Goal: Task Accomplishment & Management: Use online tool/utility

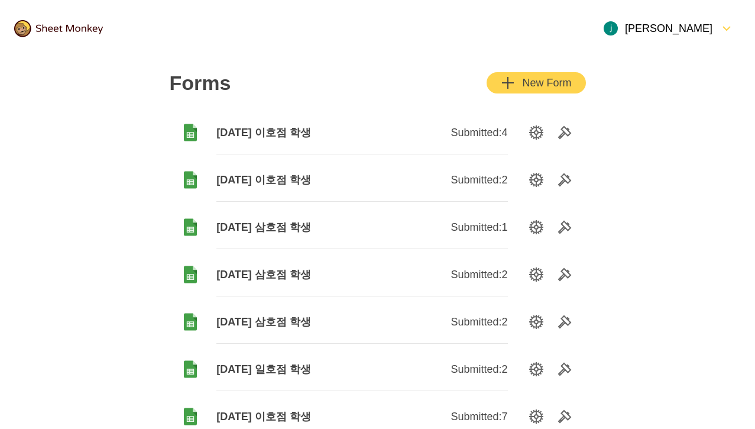
click at [499, 92] on button "New Form" at bounding box center [536, 82] width 99 height 21
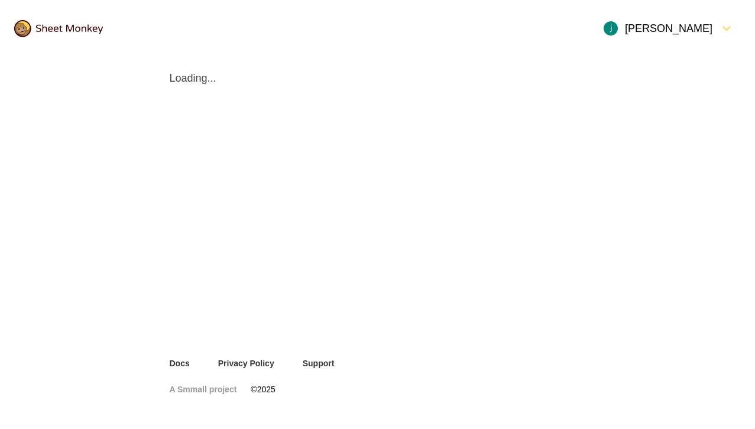
click at [34, 25] on img at bounding box center [58, 28] width 89 height 17
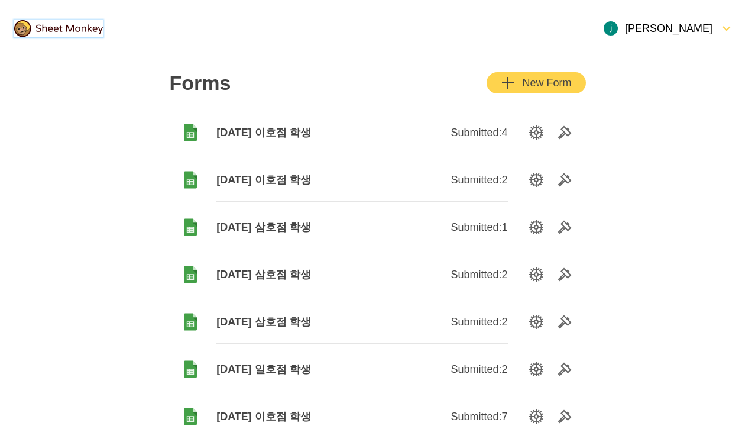
click at [529, 86] on div "New Form" at bounding box center [536, 83] width 70 height 14
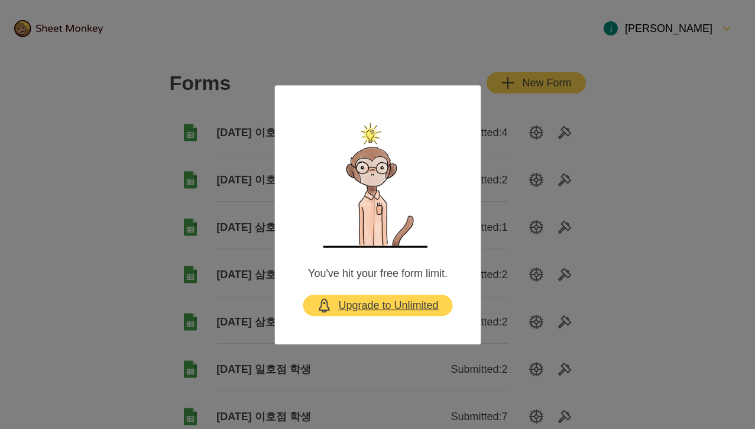
click at [407, 306] on div "Upgrade to Unlimited" at bounding box center [377, 304] width 121 height 14
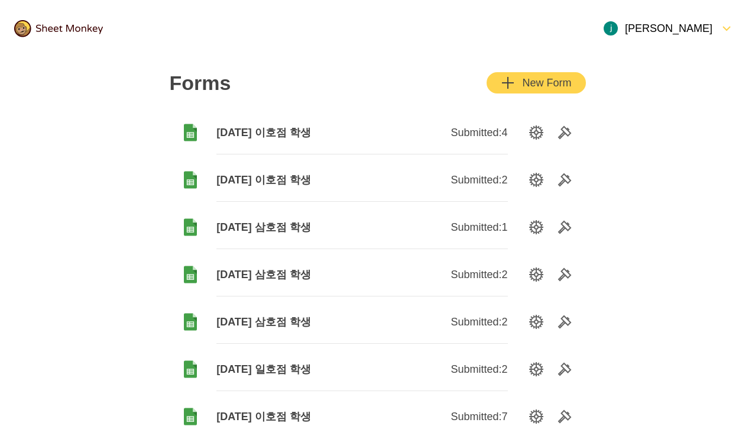
click at [528, 92] on button "New Form" at bounding box center [536, 82] width 99 height 21
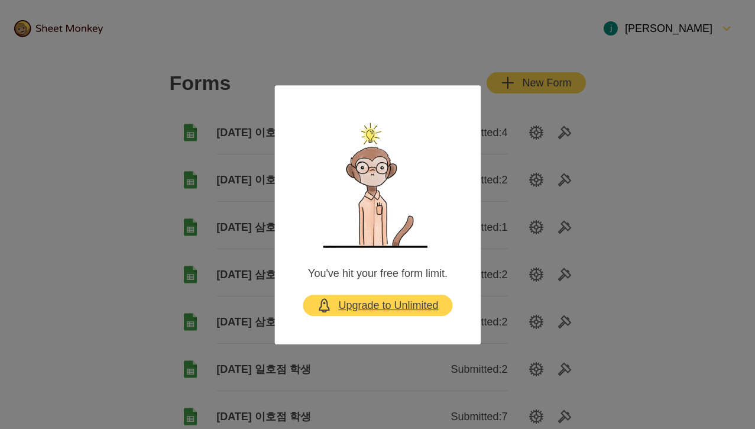
click at [414, 297] on div "Upgrade to Unlimited" at bounding box center [377, 304] width 121 height 14
